Goal: Information Seeking & Learning: Compare options

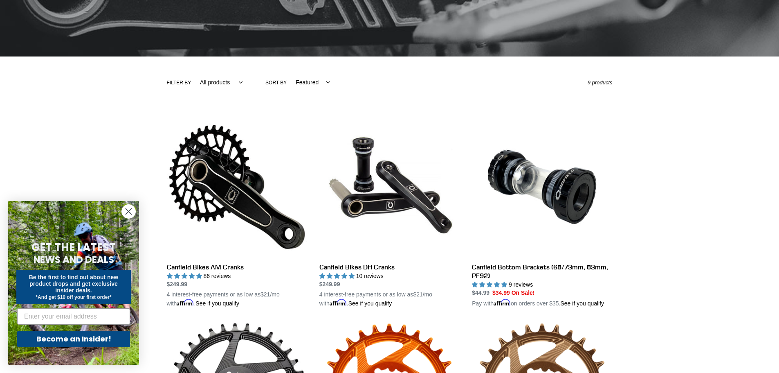
click at [129, 213] on circle "Close dialog" at bounding box center [129, 212] width 14 height 14
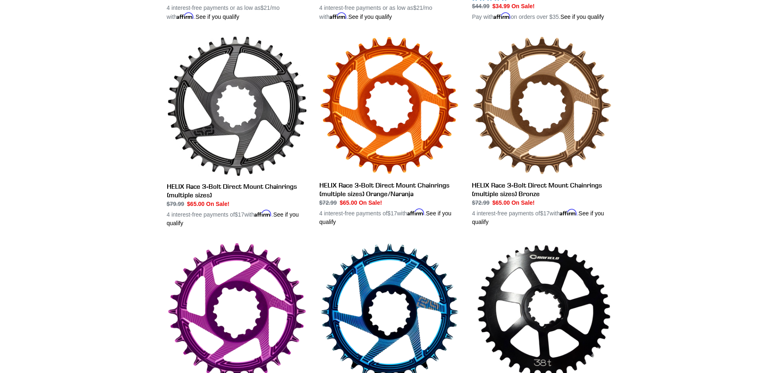
scroll to position [164, 0]
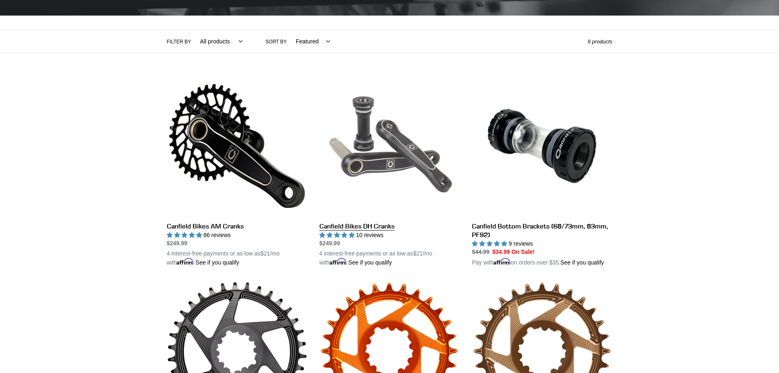
click at [357, 226] on link "Canfield Bikes DH Cranks" at bounding box center [390, 171] width 140 height 191
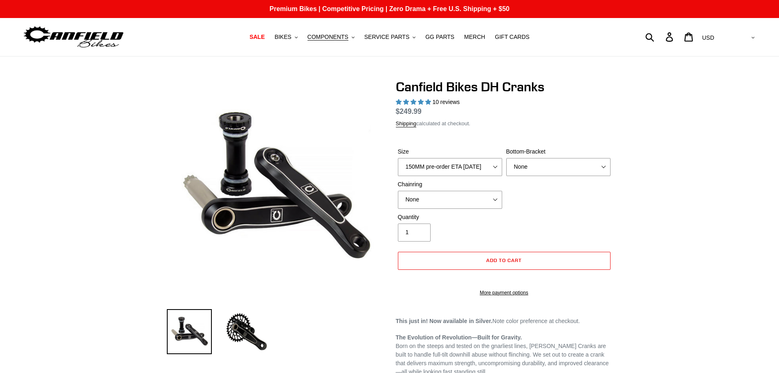
select select "highest-rating"
click at [480, 163] on select "150MM pre-order ETA [DATE] 155MM pre-order ETA [DATE] 160MM 165MM" at bounding box center [450, 167] width 104 height 18
select select "165MM"
click at [398, 167] on select "150MM pre-order ETA [DATE] 155MM pre-order ETA [DATE] 160MM 165MM" at bounding box center [450, 167] width 104 height 18
click at [528, 200] on div "Size 150MM pre-order ETA 9/30/25 155MM pre-order ETA 9/30/25 160MM 165MM Bottom…" at bounding box center [504, 179] width 217 height 65
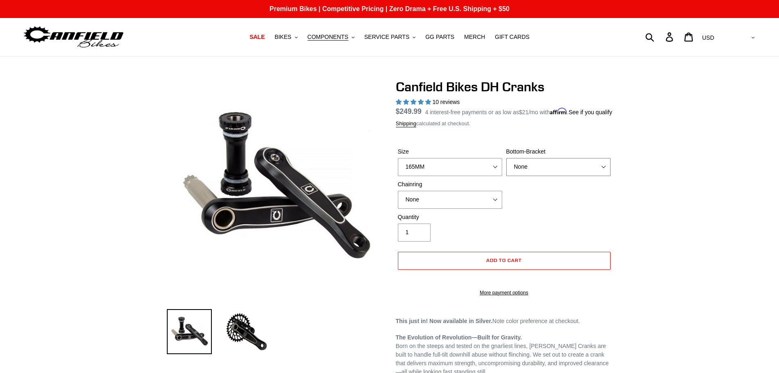
drag, startPoint x: 543, startPoint y: 174, endPoint x: 543, endPoint y: 182, distance: 7.8
click at [543, 176] on select "None BSA Threaded 83mm" at bounding box center [558, 167] width 104 height 18
click at [480, 209] on select "None 34t Round" at bounding box center [450, 200] width 104 height 18
drag, startPoint x: 491, startPoint y: 207, endPoint x: 508, endPoint y: 207, distance: 17.6
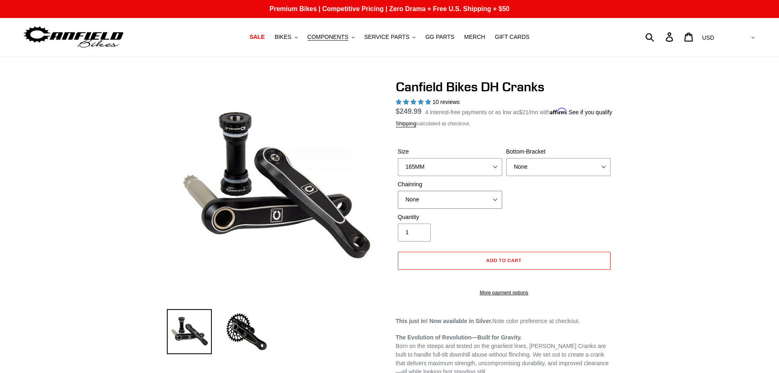
click at [491, 207] on select "None 34t Round" at bounding box center [450, 200] width 104 height 18
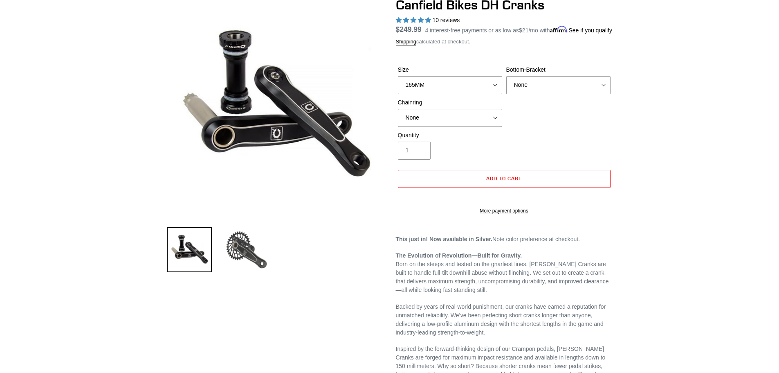
scroll to position [41, 0]
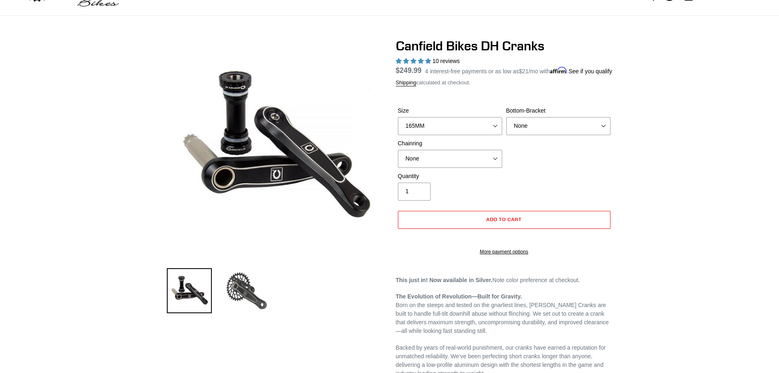
click at [252, 280] on img at bounding box center [246, 290] width 45 height 45
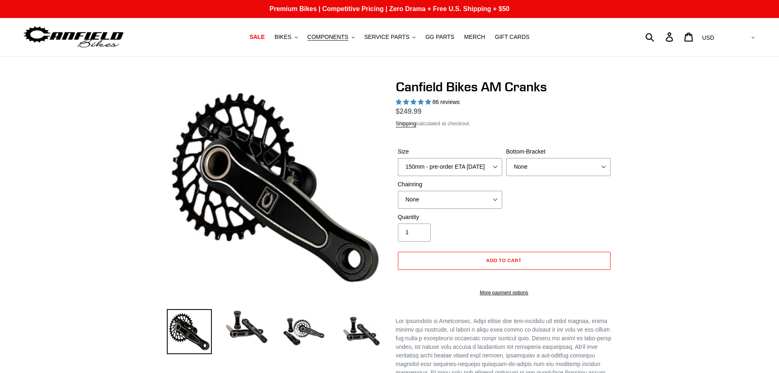
select select "highest-rating"
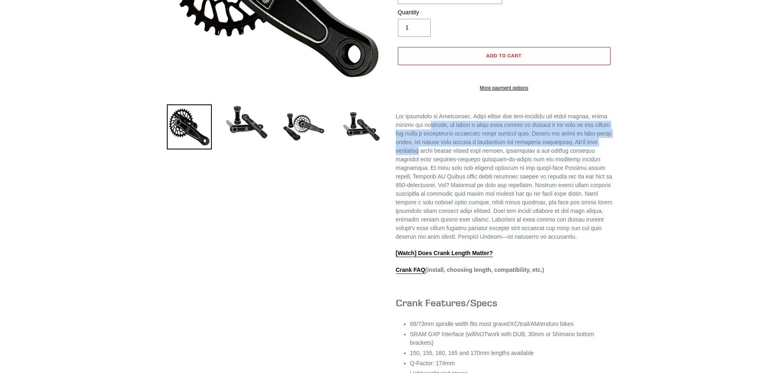
drag, startPoint x: 434, startPoint y: 147, endPoint x: 434, endPoint y: 168, distance: 21.3
click at [434, 168] on p at bounding box center [504, 176] width 217 height 129
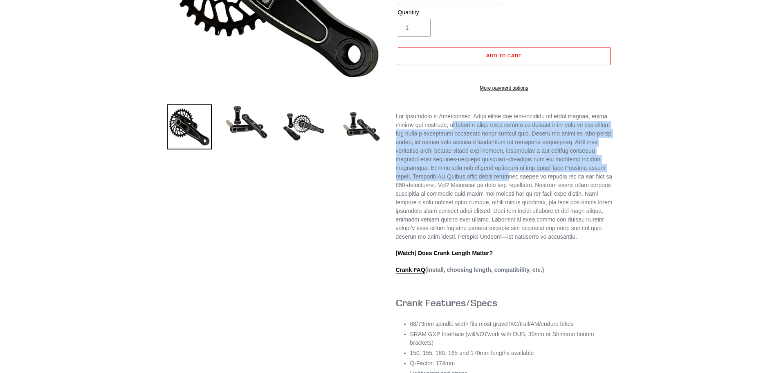
drag, startPoint x: 453, startPoint y: 148, endPoint x: 461, endPoint y: 197, distance: 49.6
click at [461, 197] on p at bounding box center [504, 176] width 217 height 129
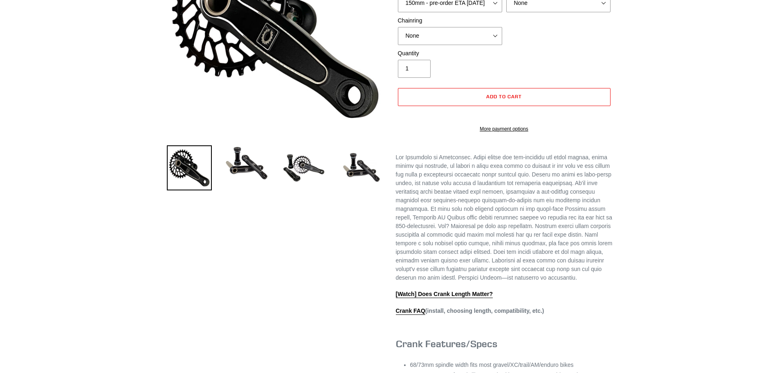
scroll to position [0, 0]
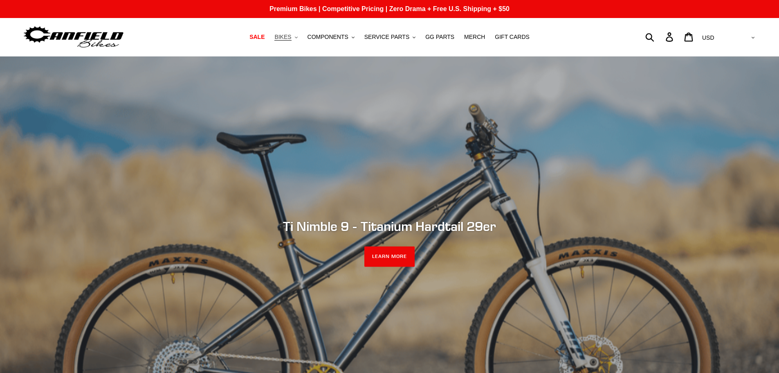
click at [291, 37] on span "BIKES" at bounding box center [283, 37] width 17 height 7
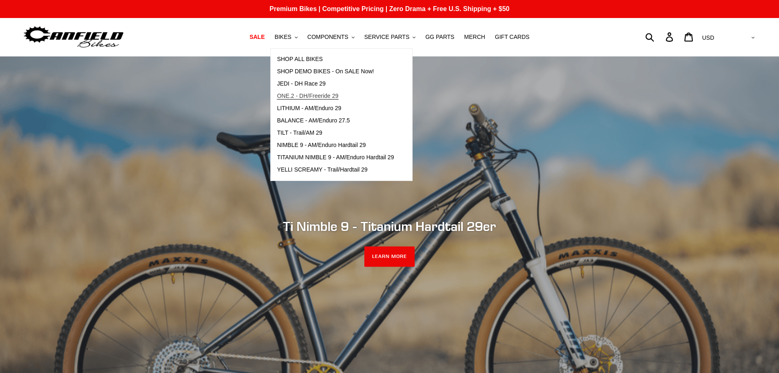
click at [330, 96] on span "ONE.2 - DH/Freeride 29" at bounding box center [307, 95] width 61 height 7
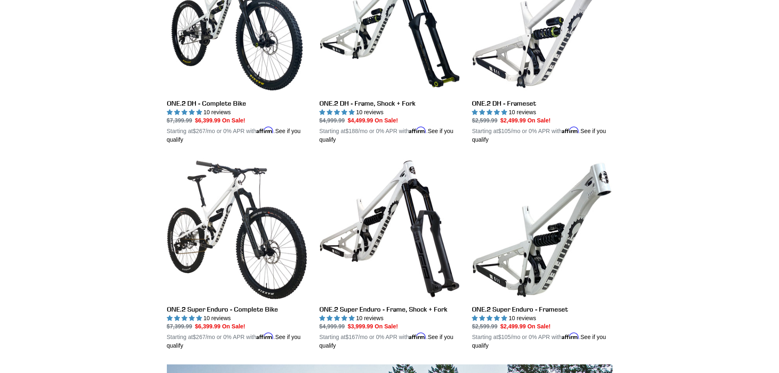
scroll to position [327, 0]
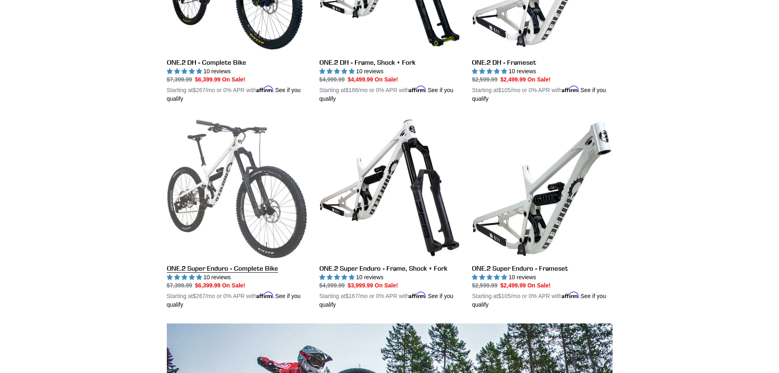
click at [250, 267] on link "ONE.2 Super Enduro - Complete Bike" at bounding box center [237, 212] width 140 height 191
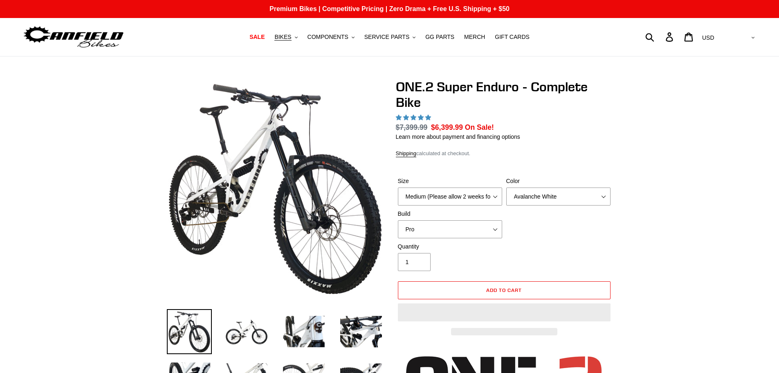
select select "highest-rating"
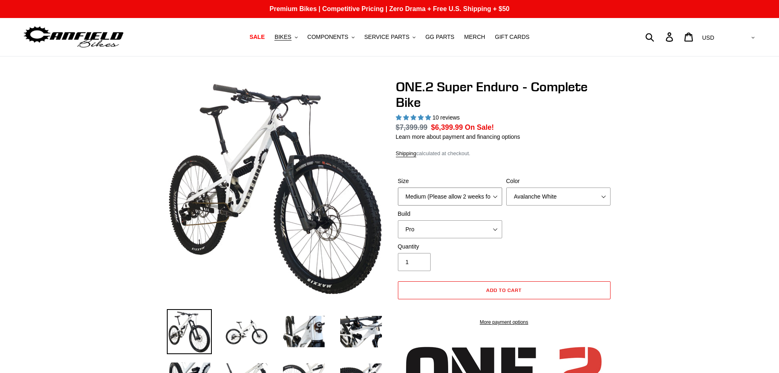
click at [480, 197] on select "Medium (Please allow 2 weeks for delivery) Large (Sold Out)" at bounding box center [450, 196] width 104 height 18
select select "Large (Sold Out)"
click at [398, 187] on select "Medium (Please allow 2 weeks for delivery) Large (Sold Out)" at bounding box center [450, 196] width 104 height 18
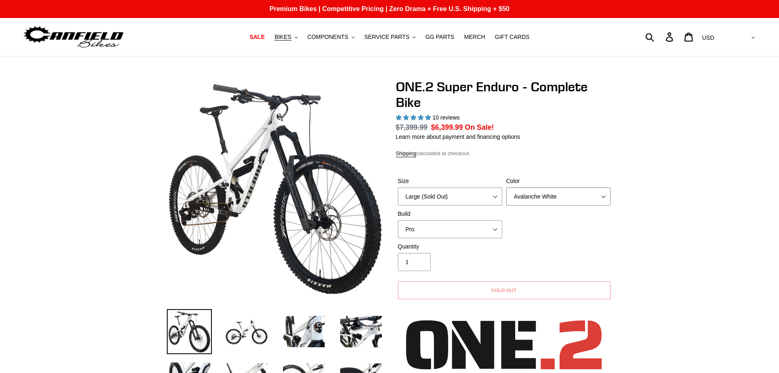
click at [543, 193] on select "Avalanche White Bentonite Grey" at bounding box center [558, 196] width 104 height 18
click at [506, 197] on select "Avalanche White Bentonite Grey" at bounding box center [558, 196] width 104 height 18
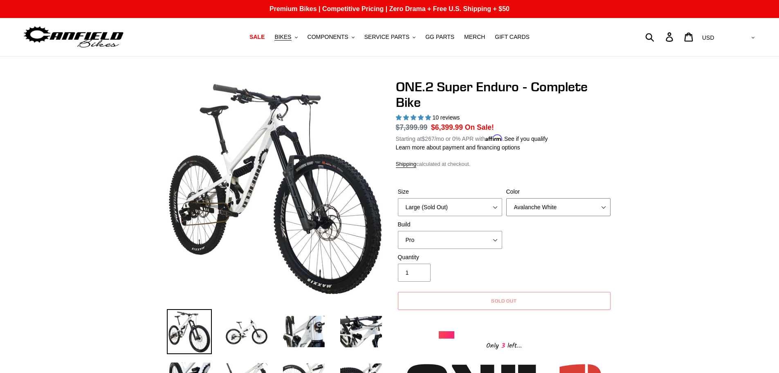
click at [540, 214] on select "Avalanche White Bentonite Grey" at bounding box center [558, 207] width 104 height 18
click at [506, 198] on select "Avalanche White Bentonite Grey" at bounding box center [558, 207] width 104 height 18
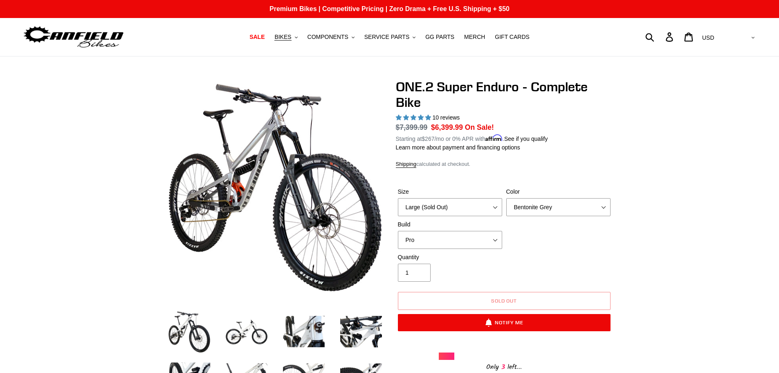
click at [526, 232] on div "Size Medium (Please allow 2 weeks for delivery) Large (Sold Out) Color Avalanch…" at bounding box center [504, 219] width 217 height 65
click at [533, 197] on div "Color Avalanche White Bentonite Grey" at bounding box center [558, 201] width 108 height 29
drag, startPoint x: 533, startPoint y: 206, endPoint x: 533, endPoint y: 211, distance: 5.3
click at [533, 206] on select "Avalanche White Bentonite Grey" at bounding box center [558, 207] width 104 height 18
select select "Avalanche White"
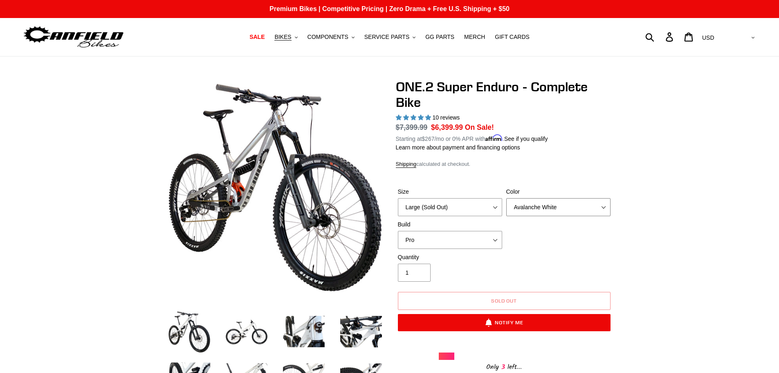
click at [506, 198] on select "Avalanche White Bentonite Grey" at bounding box center [558, 207] width 104 height 18
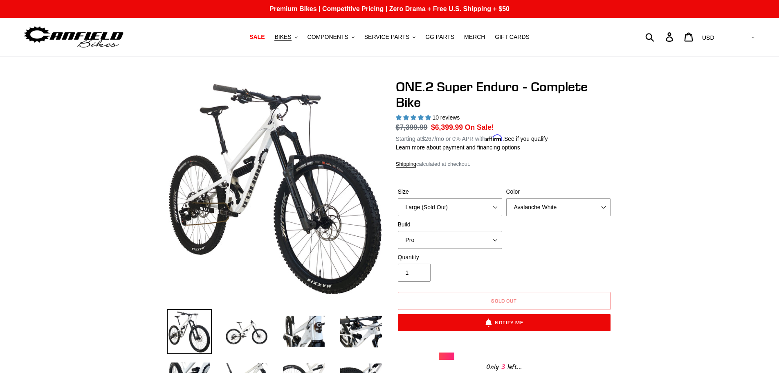
click at [466, 239] on select "Pro" at bounding box center [450, 240] width 104 height 18
click at [291, 36] on span "BIKES" at bounding box center [283, 37] width 17 height 7
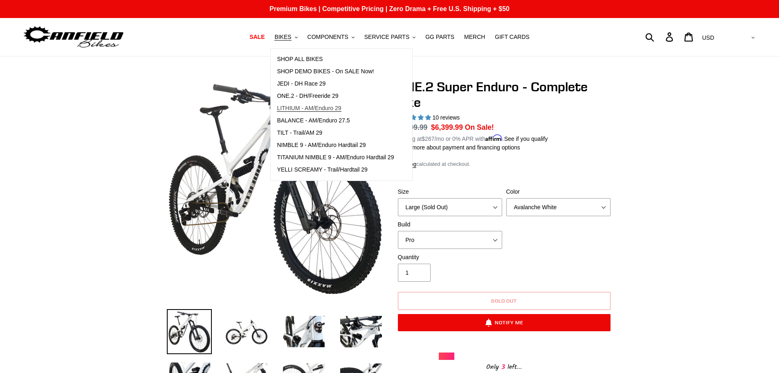
click at [325, 108] on span "LITHIUM - AM/Enduro 29" at bounding box center [309, 108] width 64 height 7
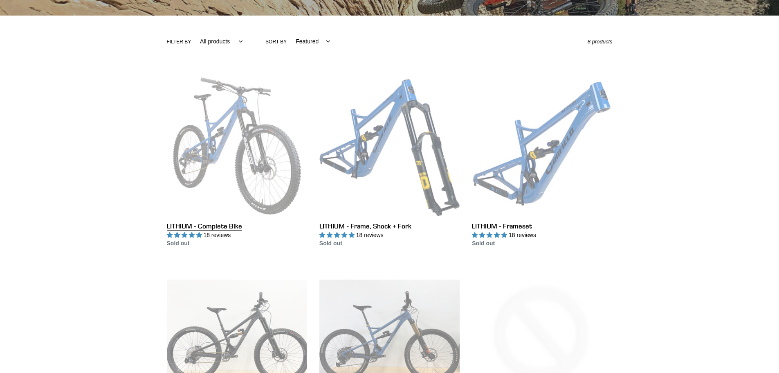
click at [221, 225] on link "LITHIUM - Complete Bike" at bounding box center [237, 162] width 140 height 172
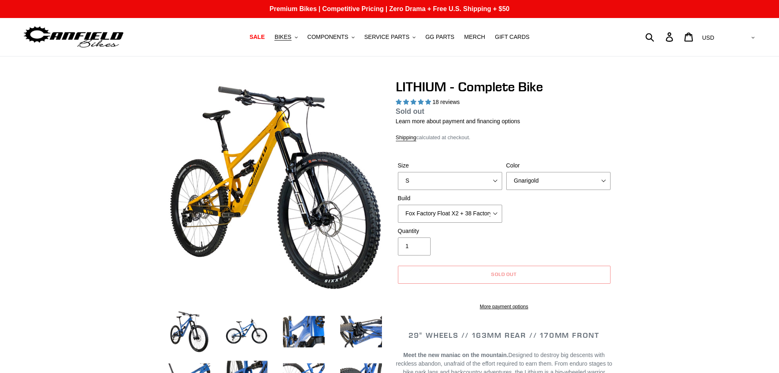
scroll to position [123, 0]
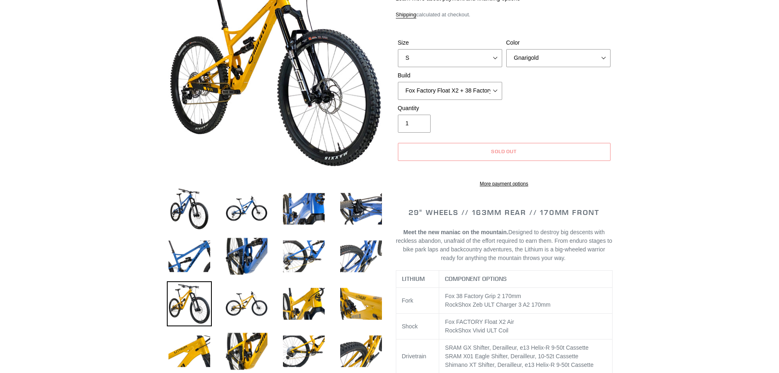
select select "highest-rating"
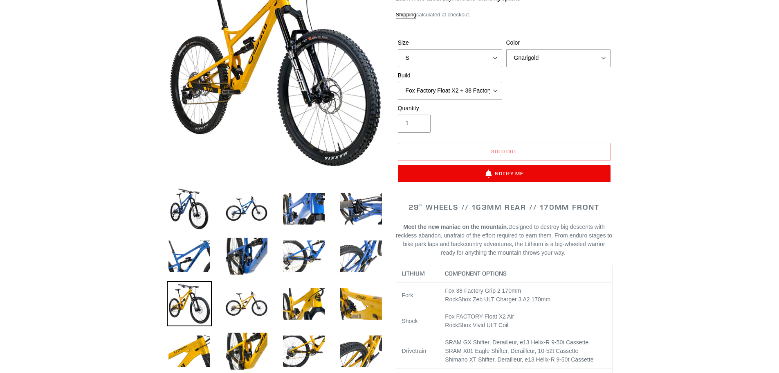
scroll to position [0, 0]
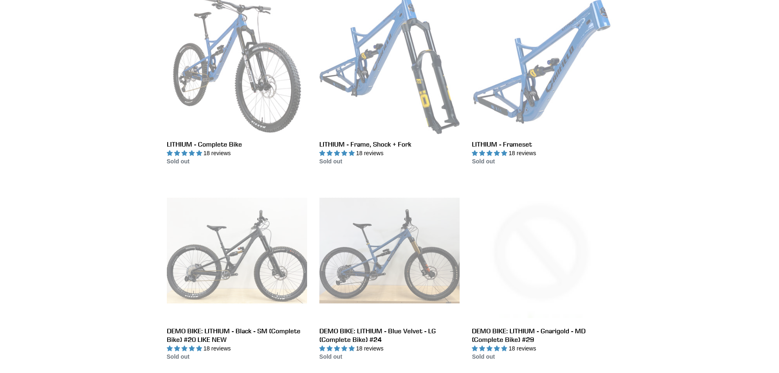
scroll to position [164, 0]
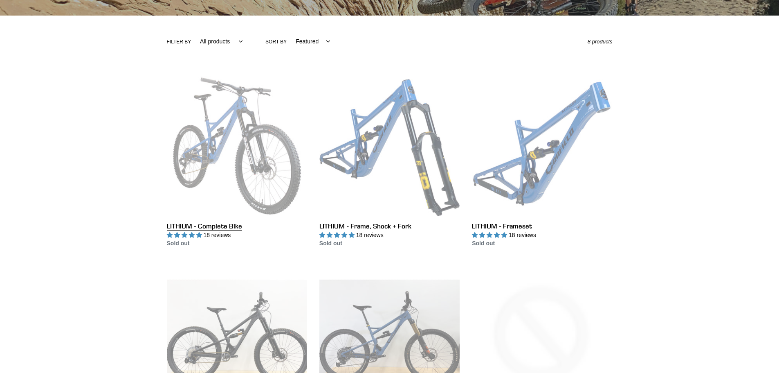
click at [227, 200] on link "LITHIUM - Complete Bike" at bounding box center [237, 162] width 140 height 172
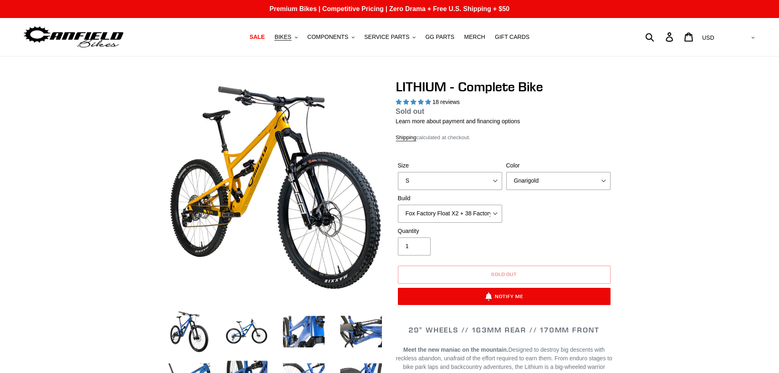
select select "highest-rating"
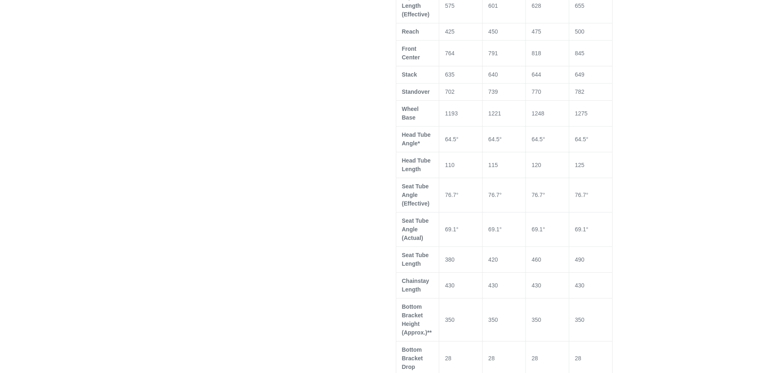
scroll to position [573, 0]
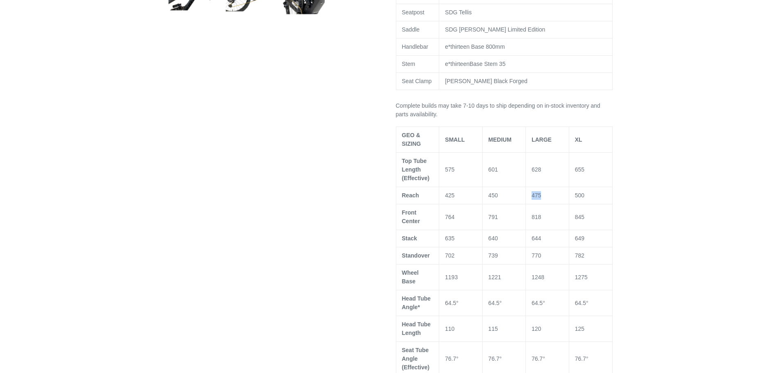
drag, startPoint x: 526, startPoint y: 195, endPoint x: 542, endPoint y: 195, distance: 16.4
click at [542, 195] on td "475" at bounding box center [547, 195] width 43 height 17
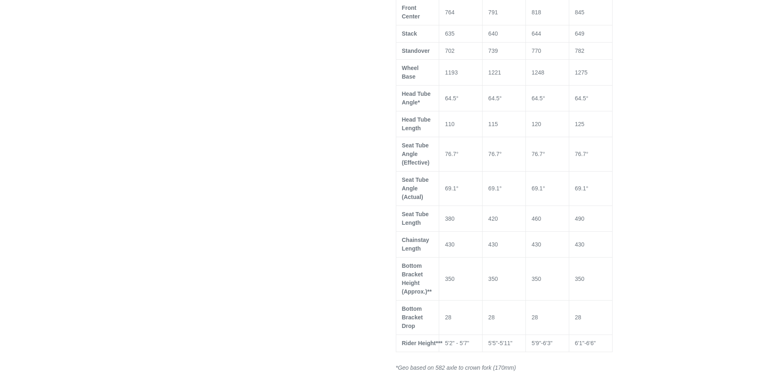
scroll to position [818, 0]
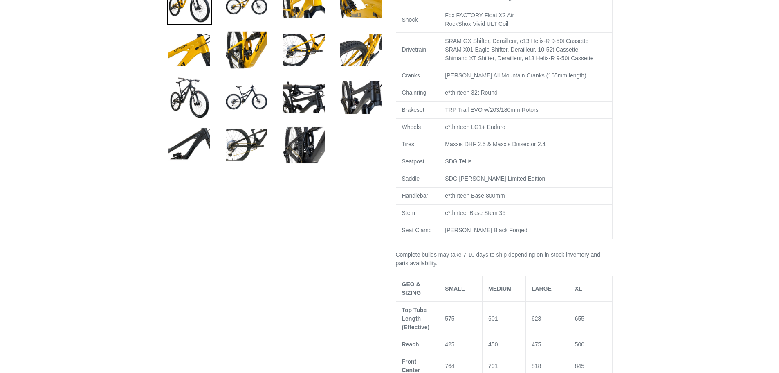
drag, startPoint x: 540, startPoint y: 277, endPoint x: 540, endPoint y: 221, distance: 56.0
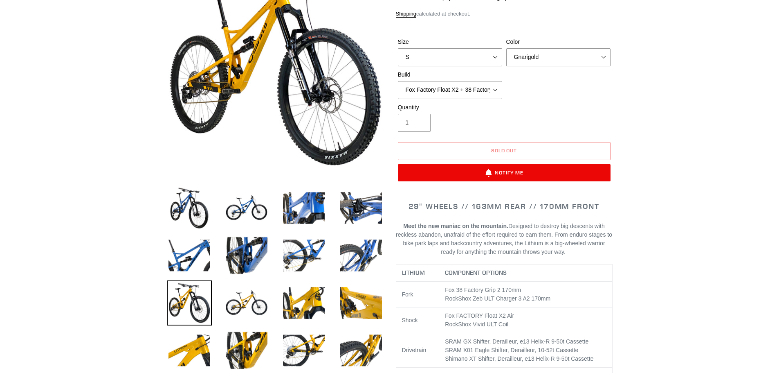
scroll to position [0, 0]
